Goal: Task Accomplishment & Management: Complete application form

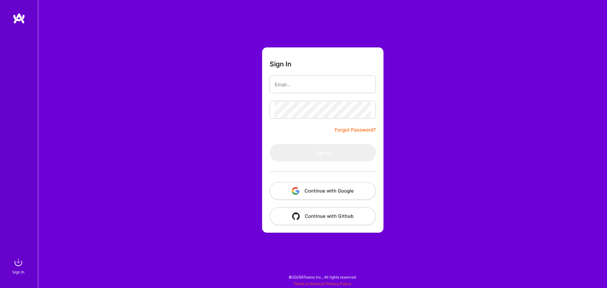
type input "[EMAIL_ADDRESS][DOMAIN_NAME]"
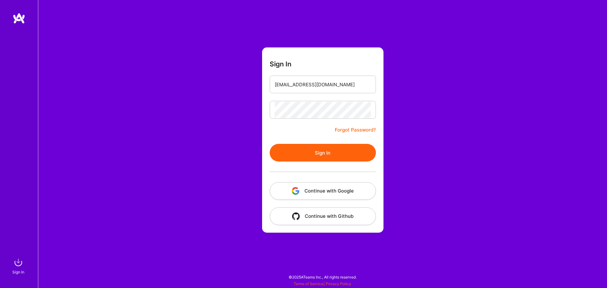
click at [317, 154] on button "Sign In" at bounding box center [323, 153] width 106 height 18
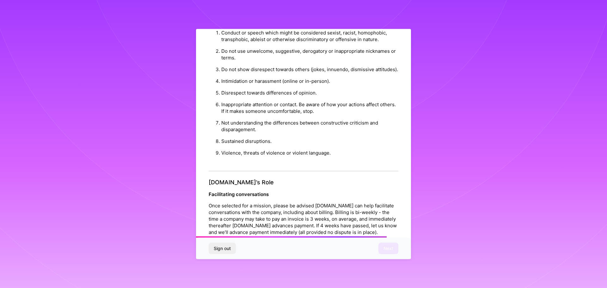
scroll to position [685, 0]
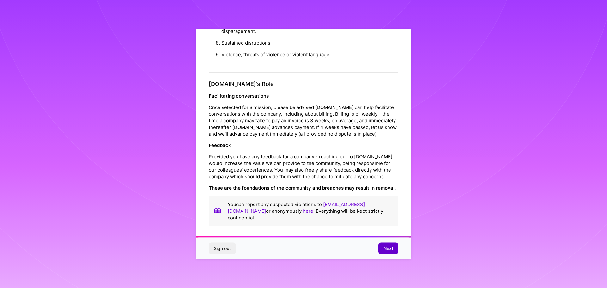
click at [385, 250] on span "Next" at bounding box center [389, 248] width 10 height 6
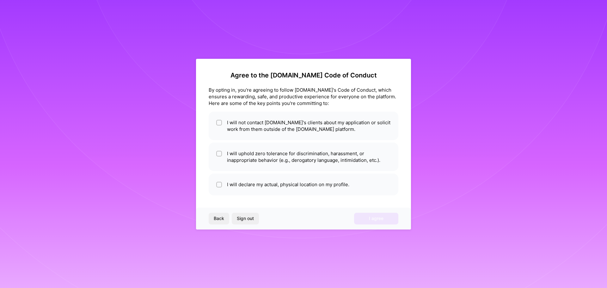
scroll to position [0, 0]
click at [261, 123] on li "I will not contact [DOMAIN_NAME]'s clients about my application or solicit work…" at bounding box center [304, 126] width 190 height 28
checkbox input "true"
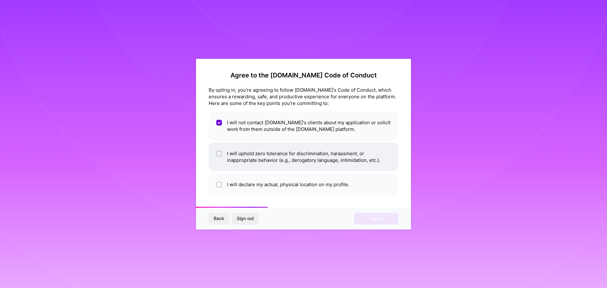
click at [252, 151] on li "I will uphold zero tolerance for discrimination, harassment, or inappropriate b…" at bounding box center [304, 157] width 190 height 28
checkbox input "true"
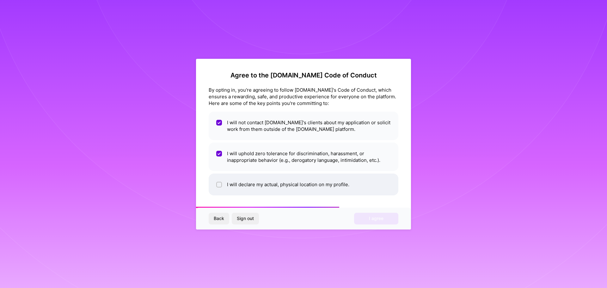
click at [239, 186] on li "I will declare my actual, physical location on my profile." at bounding box center [304, 185] width 190 height 22
checkbox input "true"
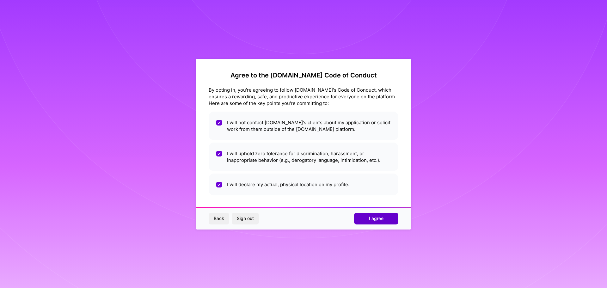
click at [385, 217] on button "I agree" at bounding box center [376, 218] width 44 height 11
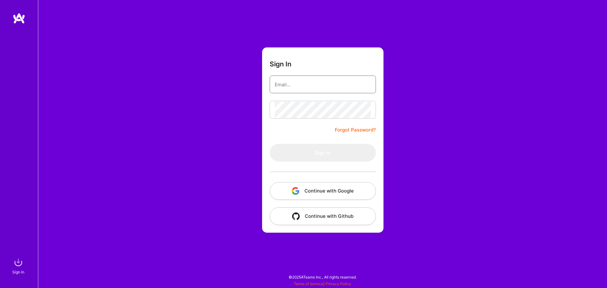
type input "[EMAIL_ADDRESS][DOMAIN_NAME]"
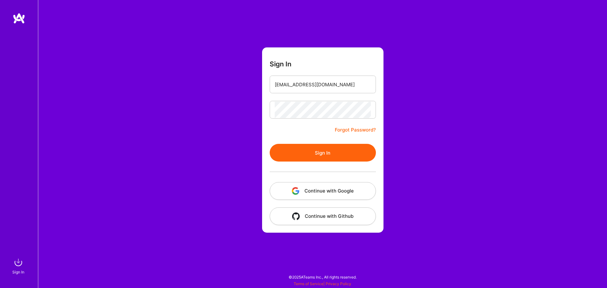
click at [301, 155] on button "Sign In" at bounding box center [323, 153] width 106 height 18
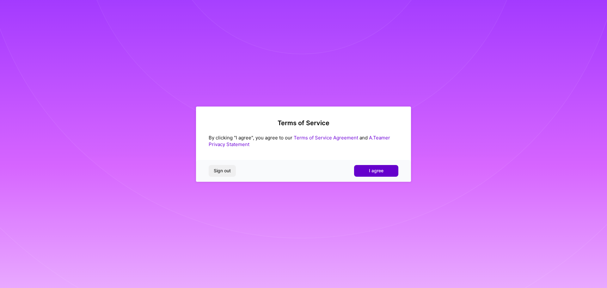
click at [367, 170] on button "I agree" at bounding box center [376, 170] width 44 height 11
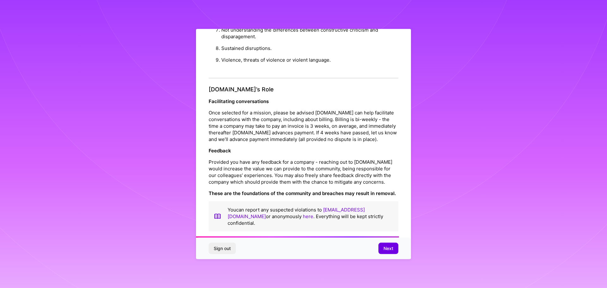
scroll to position [685, 0]
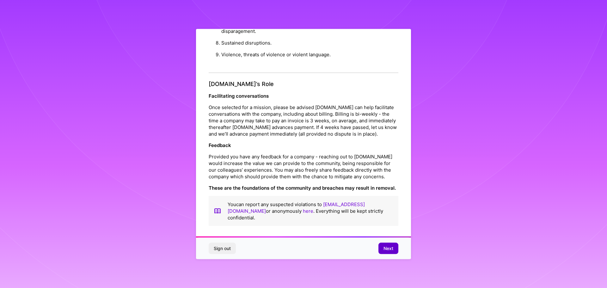
click at [384, 247] on span "Next" at bounding box center [389, 248] width 10 height 6
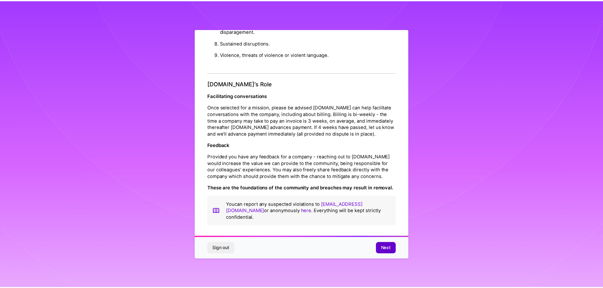
scroll to position [0, 0]
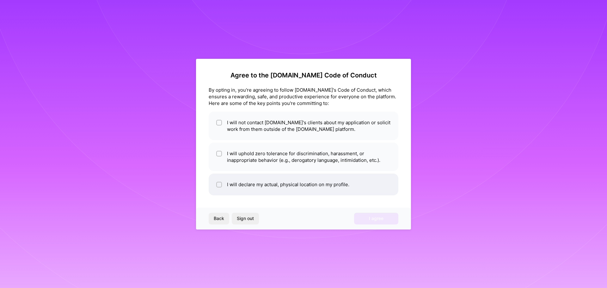
click at [355, 174] on li "I will declare my actual, physical location on my profile." at bounding box center [304, 185] width 190 height 22
checkbox input "true"
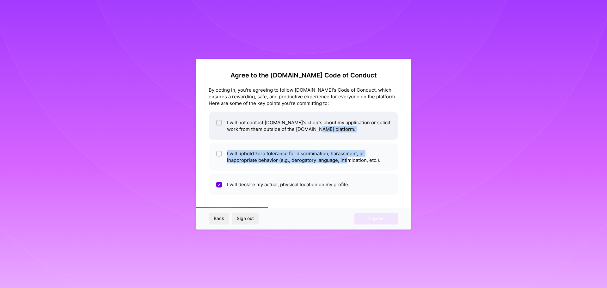
drag, startPoint x: 349, startPoint y: 157, endPoint x: 342, endPoint y: 135, distance: 23.4
click at [342, 135] on ul "I will not contact A.Team's clients about my application or solicit work from t…" at bounding box center [304, 154] width 190 height 84
click at [342, 135] on li "I will not contact [DOMAIN_NAME]'s clients about my application or solicit work…" at bounding box center [304, 126] width 190 height 28
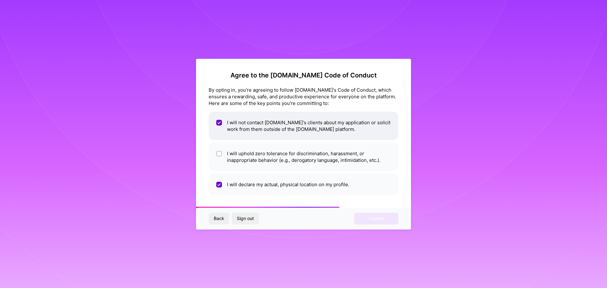
click at [337, 115] on li "I will not contact [DOMAIN_NAME]'s clients about my application or solicit work…" at bounding box center [304, 126] width 190 height 28
checkbox input "false"
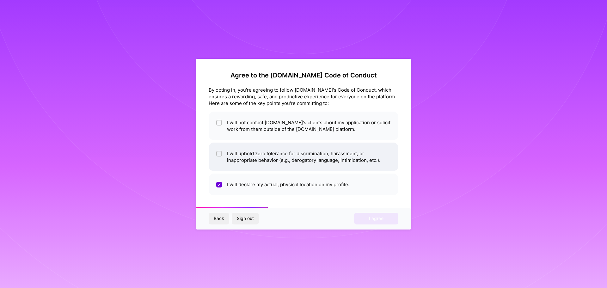
click at [326, 143] on li "I will uphold zero tolerance for discrimination, harassment, or inappropriate b…" at bounding box center [304, 157] width 190 height 28
checkbox input "true"
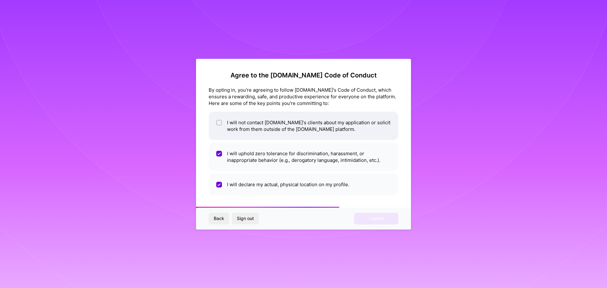
click at [324, 127] on li "I will not contact [DOMAIN_NAME]'s clients about my application or solicit work…" at bounding box center [304, 126] width 190 height 28
checkbox input "true"
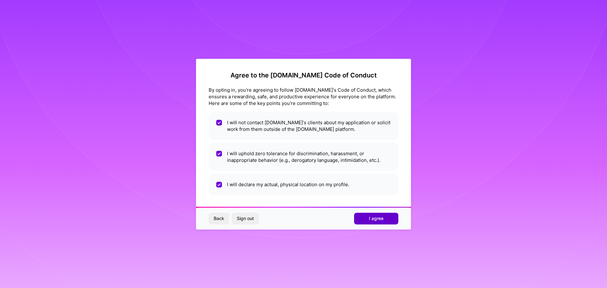
click at [373, 220] on span "I agree" at bounding box center [376, 218] width 15 height 6
